Goal: Find specific page/section: Find specific page/section

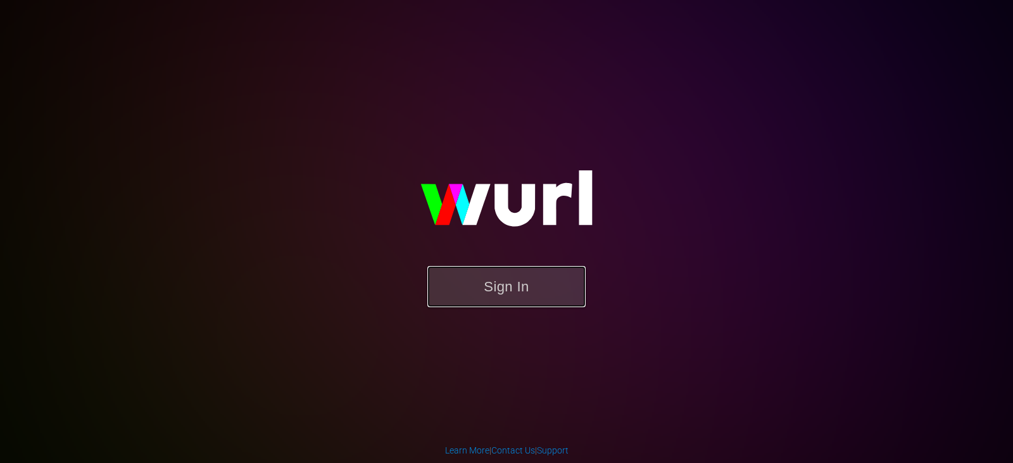
click at [495, 284] on button "Sign In" at bounding box center [506, 286] width 158 height 41
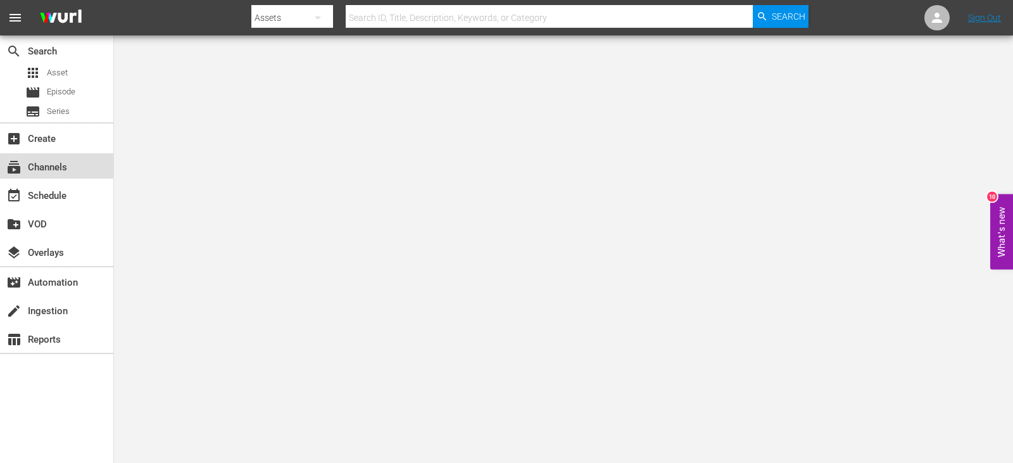
click at [60, 161] on div "subscriptions Channels" at bounding box center [35, 165] width 71 height 11
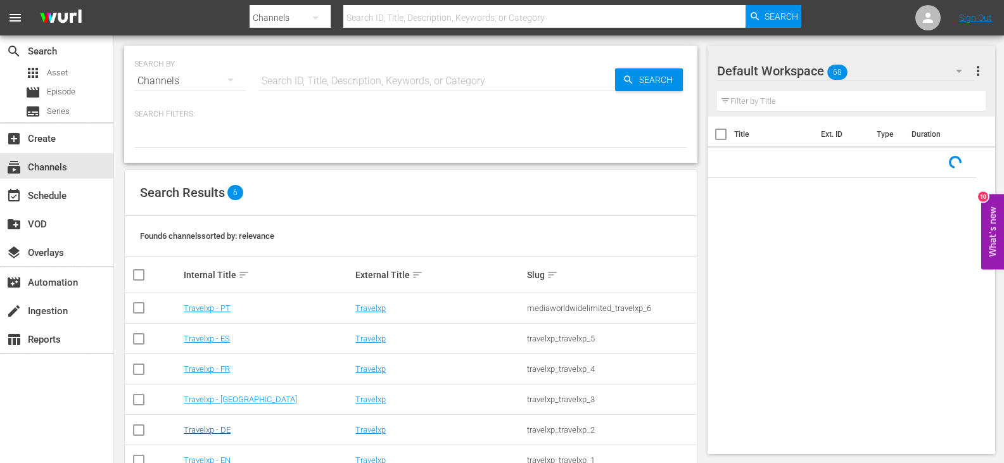
click at [210, 423] on td "Travelxp - DE" at bounding box center [268, 430] width 172 height 30
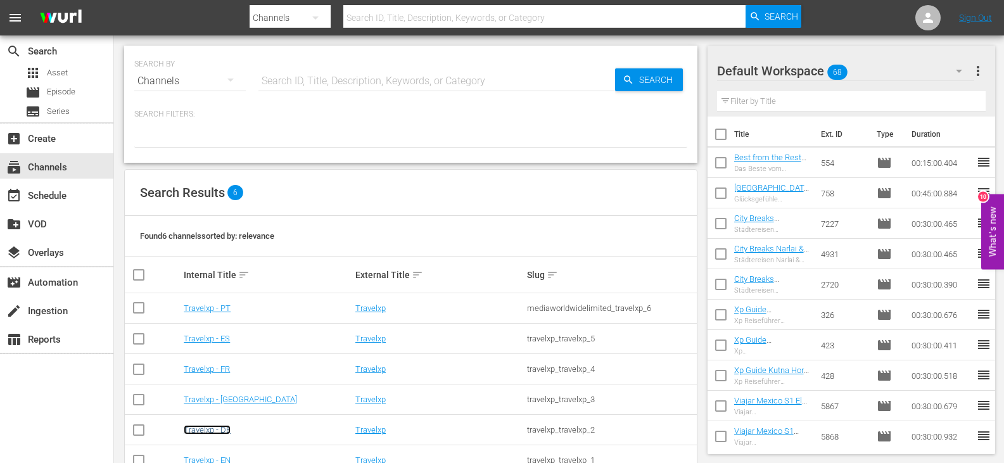
click at [213, 431] on link "Travelxp - DE" at bounding box center [207, 429] width 47 height 9
